Goal: Transaction & Acquisition: Purchase product/service

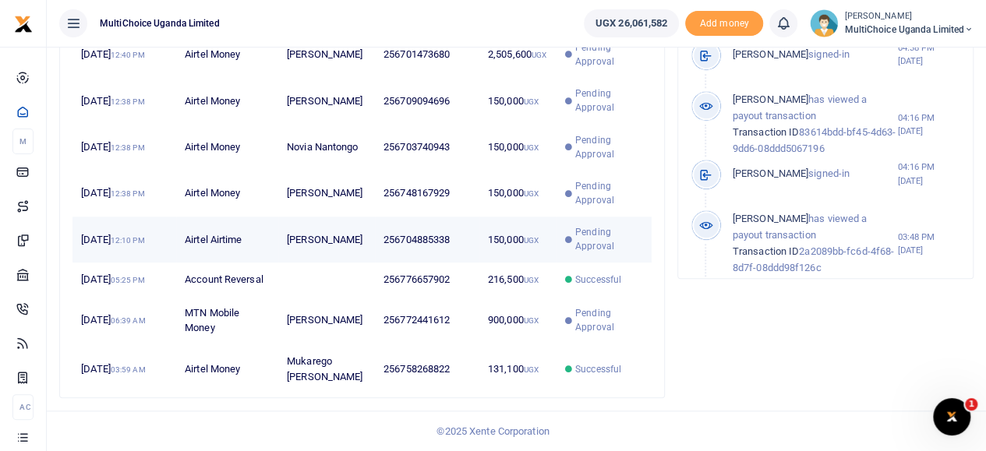
scroll to position [653, 0]
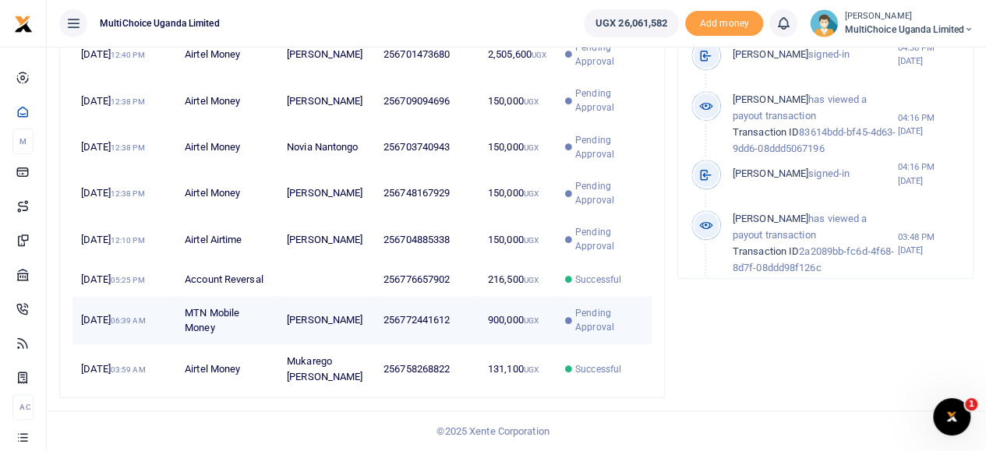
click at [596, 317] on span "Pending Approval" at bounding box center [608, 320] width 67 height 28
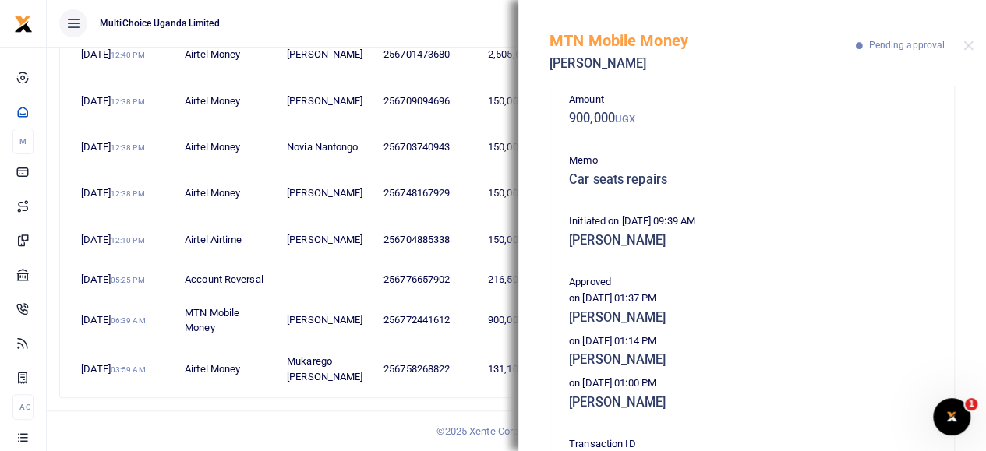
scroll to position [156, 0]
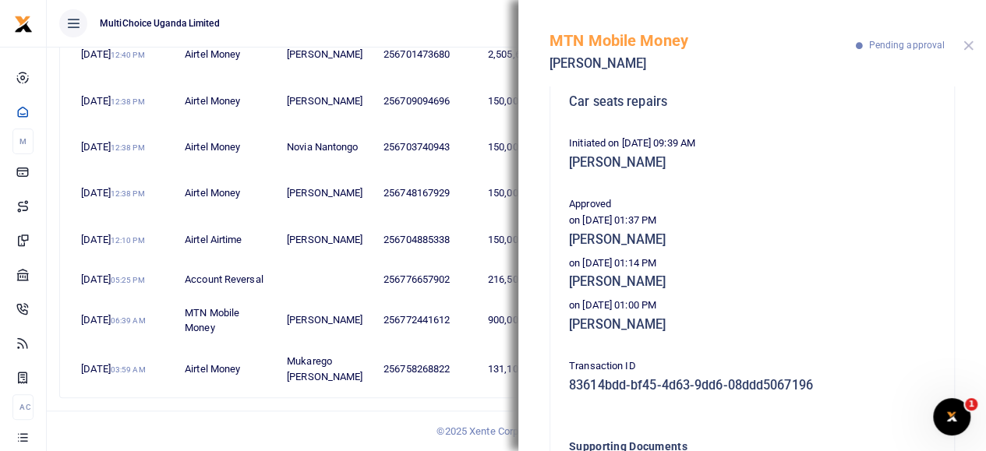
click at [968, 44] on button "Close" at bounding box center [969, 46] width 10 height 10
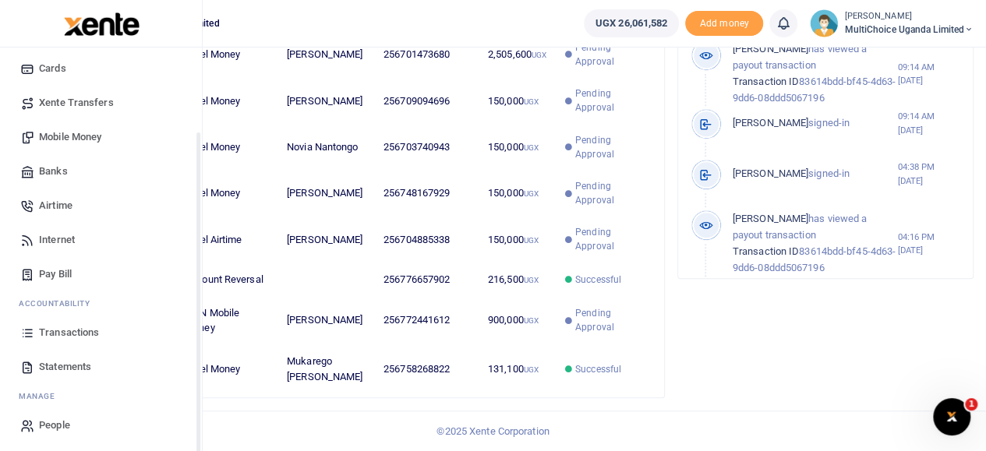
scroll to position [104, 0]
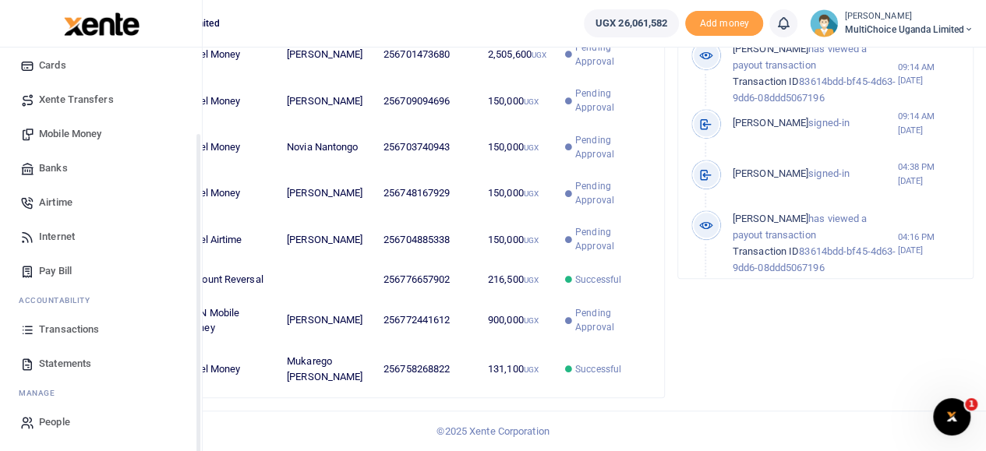
click at [46, 322] on span "Transactions" at bounding box center [69, 330] width 60 height 16
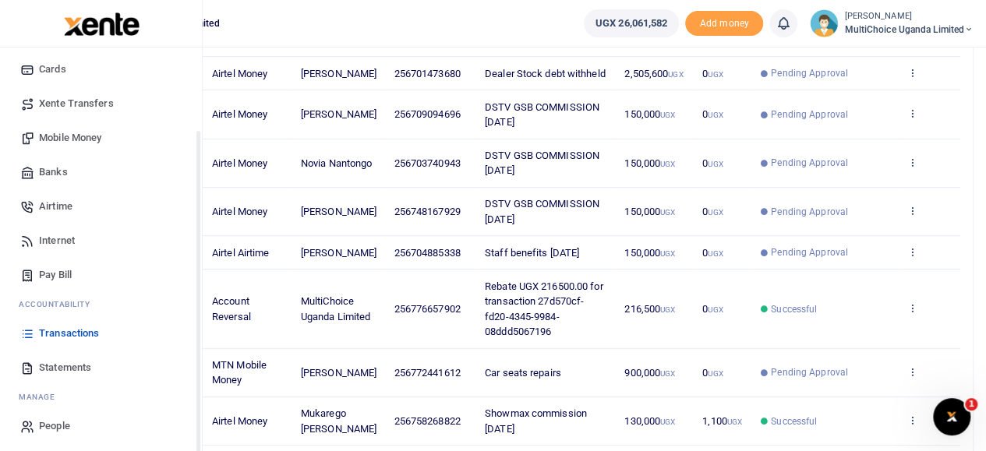
scroll to position [104, 0]
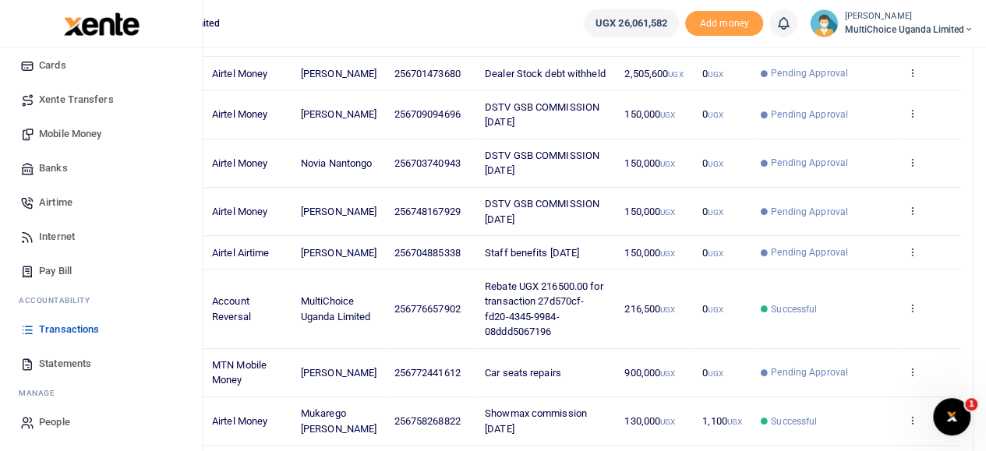
click at [58, 132] on span "Mobile Money" at bounding box center [70, 134] width 62 height 16
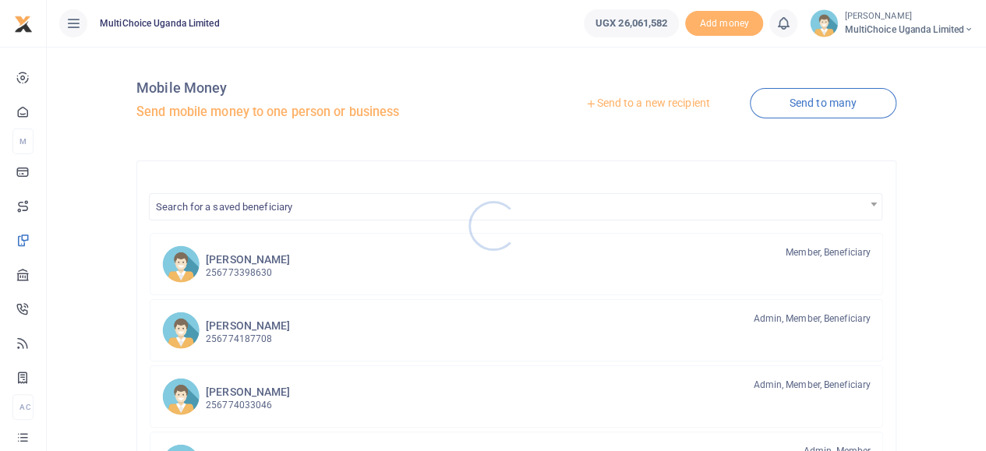
click at [834, 107] on div at bounding box center [493, 225] width 986 height 451
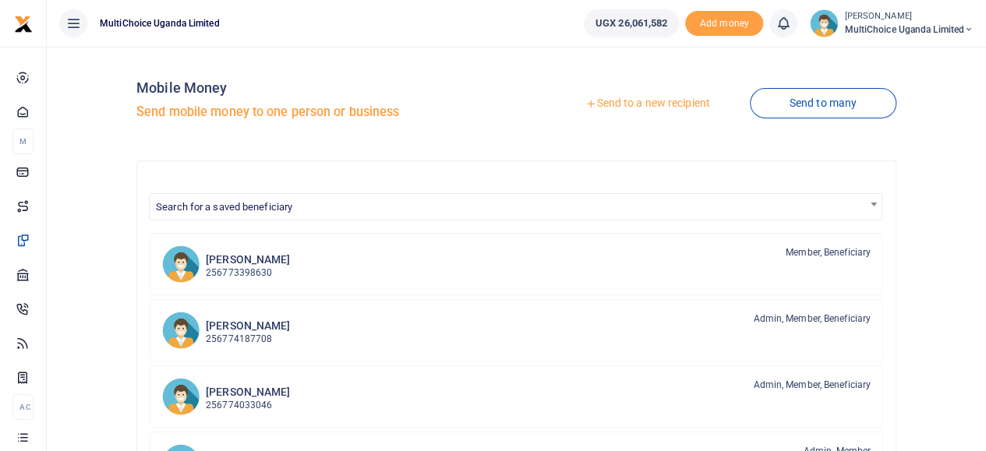
click at [704, 104] on link "Send to a new recipient" at bounding box center [648, 104] width 204 height 28
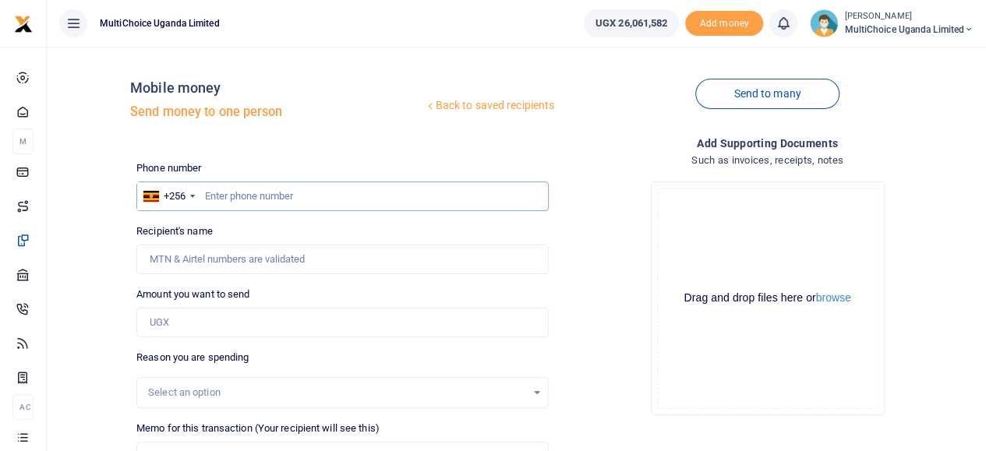
click at [349, 197] on input "text" at bounding box center [342, 197] width 412 height 30
type input "0772120736"
type input "Henry Muwaga"
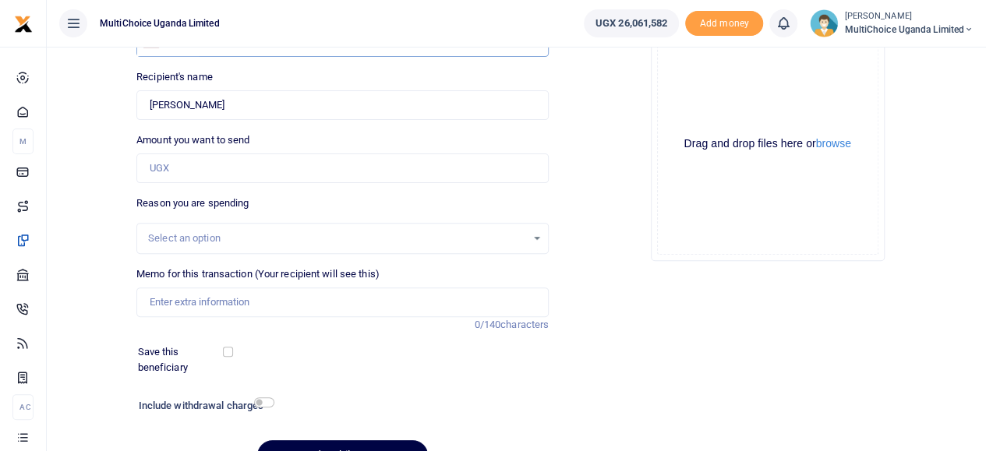
scroll to position [156, 0]
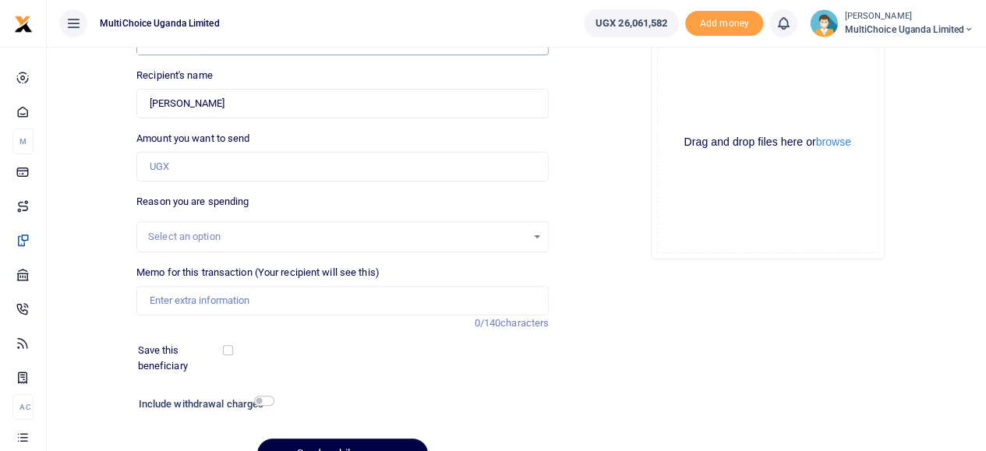
type input "0772120736"
click at [289, 172] on input "Amount you want to send" at bounding box center [342, 167] width 412 height 30
type input "2,400,000"
click at [238, 300] on input "Memo for this transaction (Your recipient will see this)" at bounding box center [342, 301] width 412 height 30
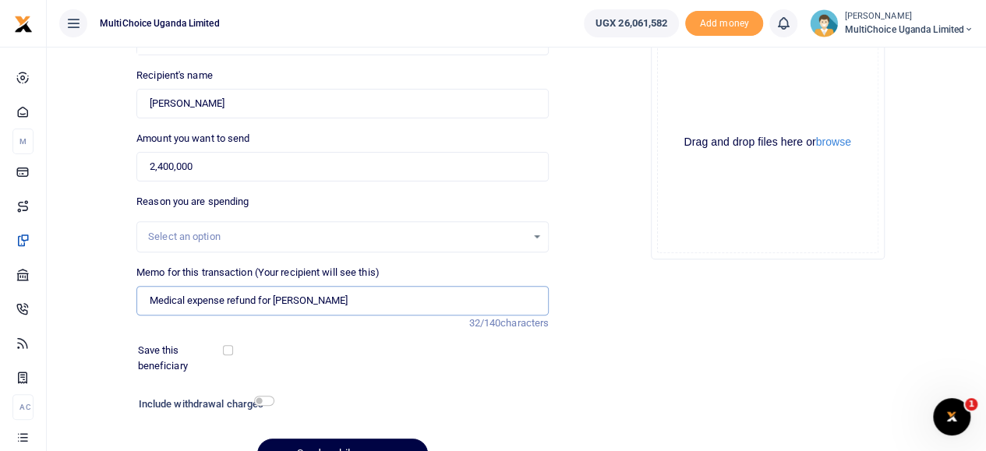
type input "Medical expense refund for Henry"
click at [257, 439] on button "Send mobilemoney" at bounding box center [342, 454] width 171 height 30
